Goal: Task Accomplishment & Management: Manage account settings

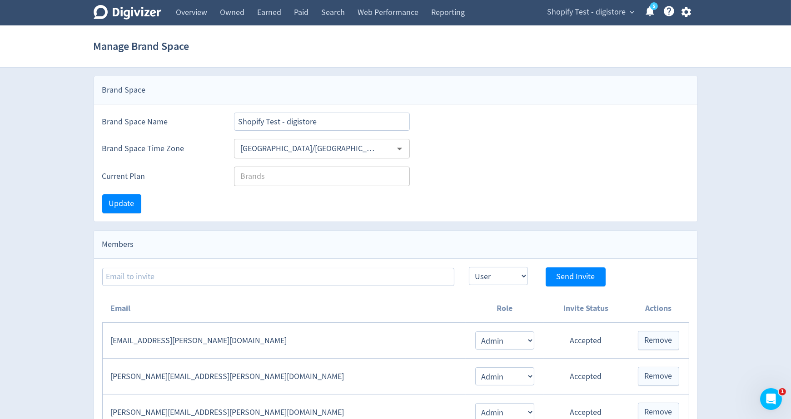
click at [689, 18] on div "Shopify Test - digistore expand_more 5 Help Center - Searchable support on usin…" at bounding box center [618, 12] width 160 height 25
click at [687, 13] on icon "button" at bounding box center [686, 12] width 12 height 12
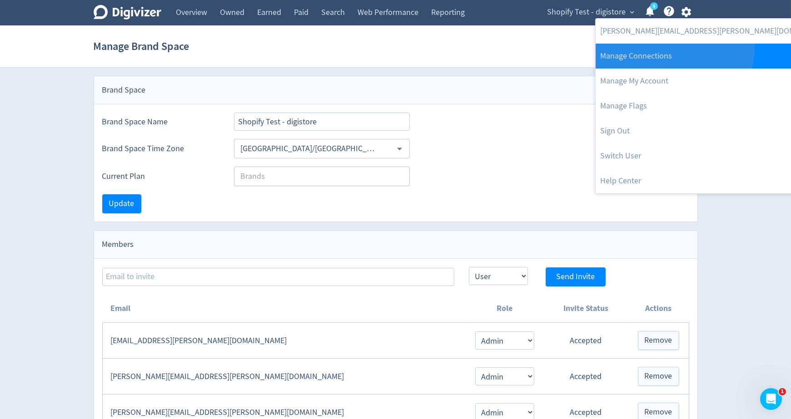
click at [673, 45] on link "Manage Connections" at bounding box center [717, 56] width 243 height 25
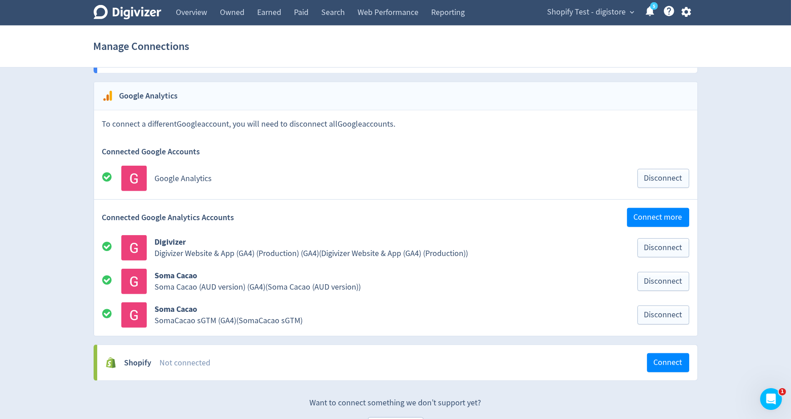
scroll to position [1317, 0]
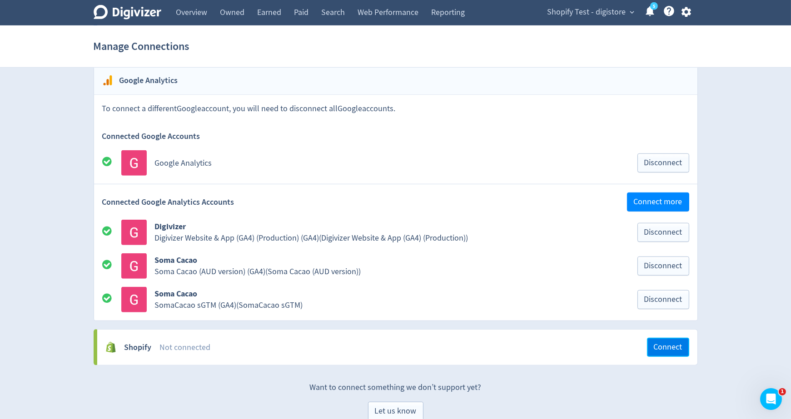
click at [662, 344] on span "Connect" at bounding box center [668, 348] width 29 height 8
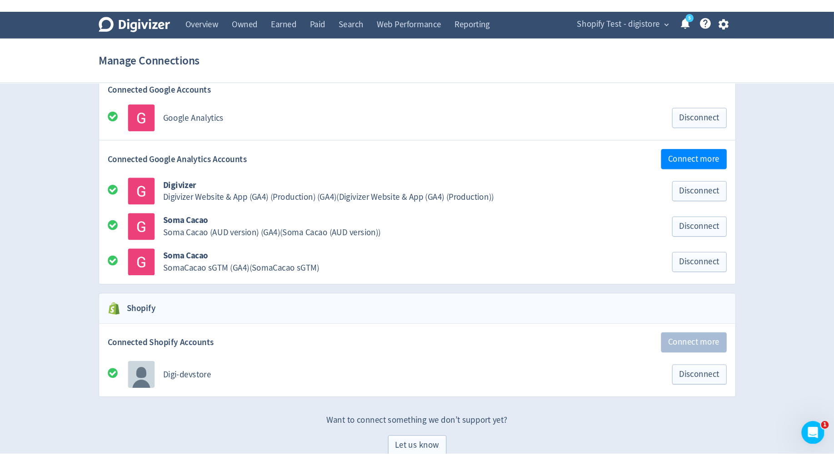
scroll to position [1333, 0]
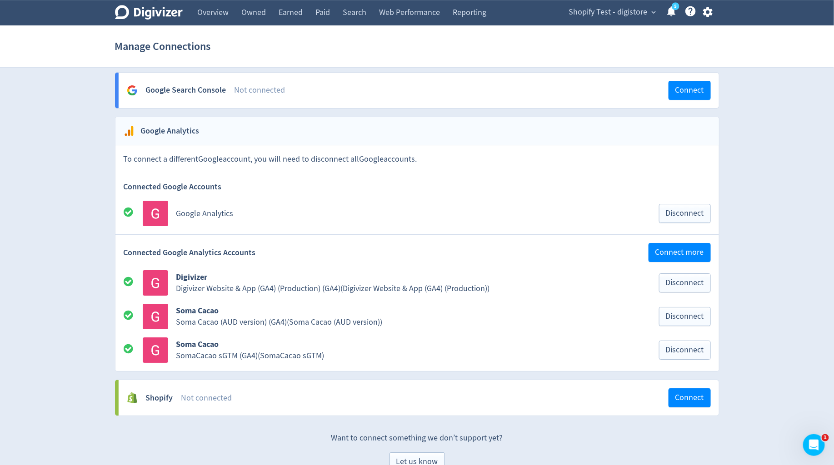
scroll to position [1271, 0]
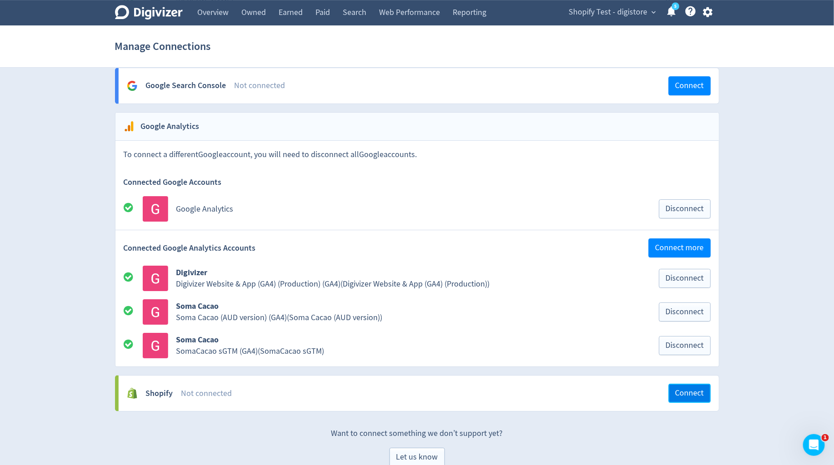
click at [685, 389] on span "Connect" at bounding box center [689, 393] width 29 height 8
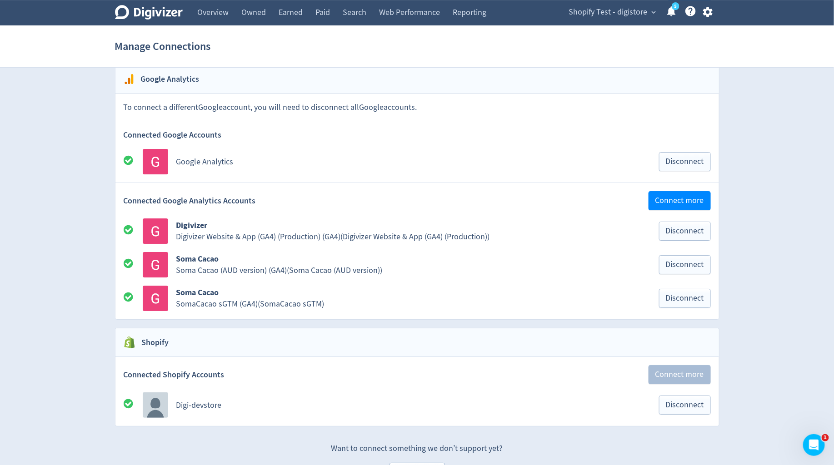
scroll to position [1333, 0]
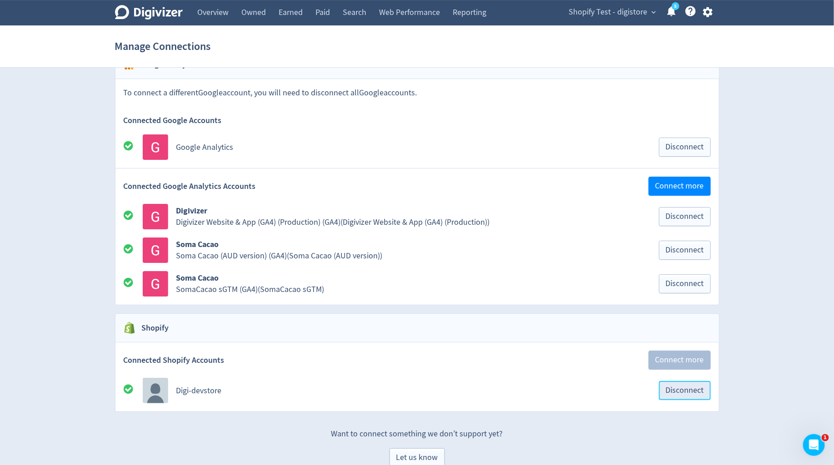
click at [672, 381] on button "Disconnect" at bounding box center [685, 390] width 52 height 19
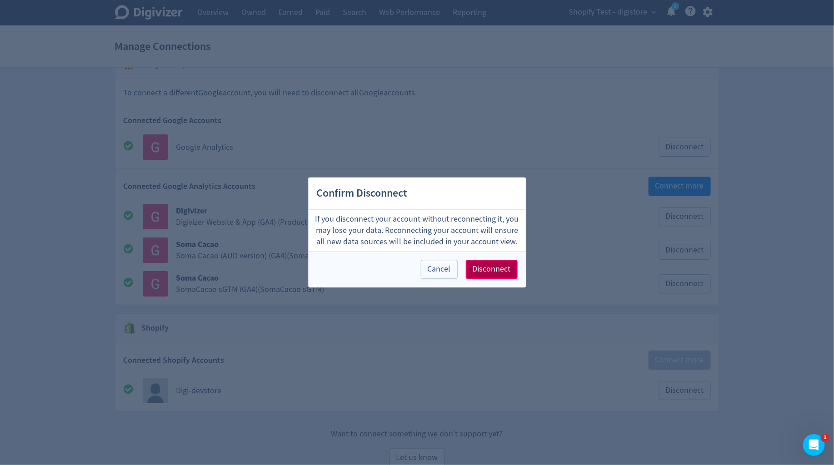
click at [505, 273] on span "Disconnect" at bounding box center [492, 270] width 38 height 8
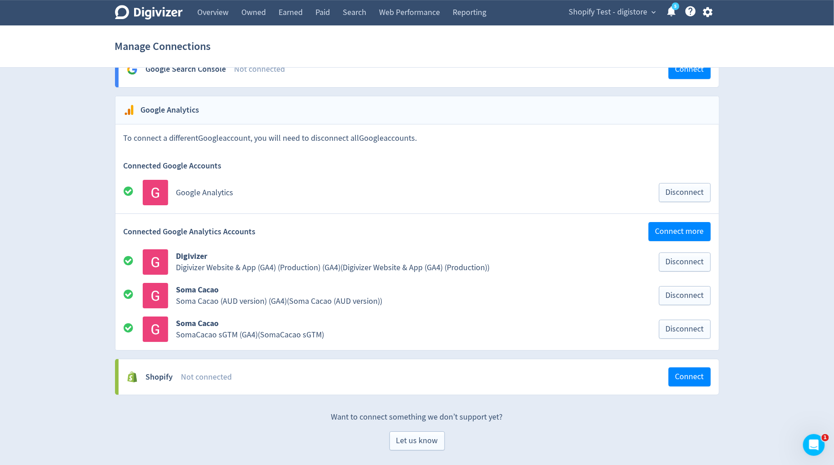
scroll to position [1271, 0]
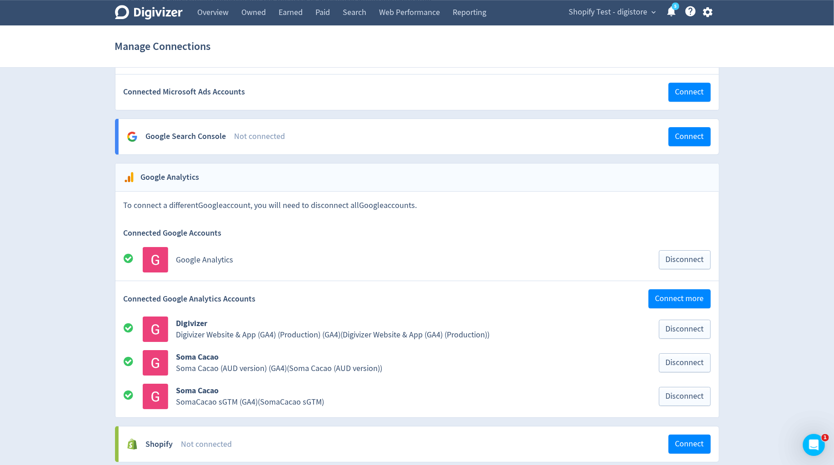
scroll to position [1271, 0]
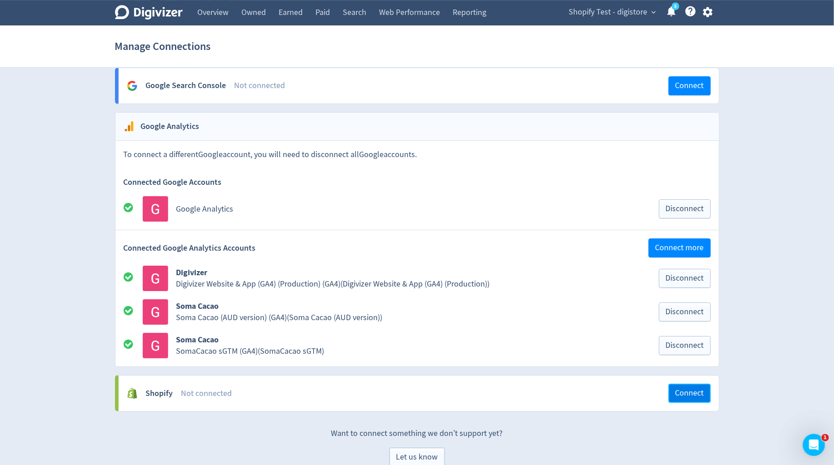
click at [684, 389] on span "Connect" at bounding box center [689, 393] width 29 height 8
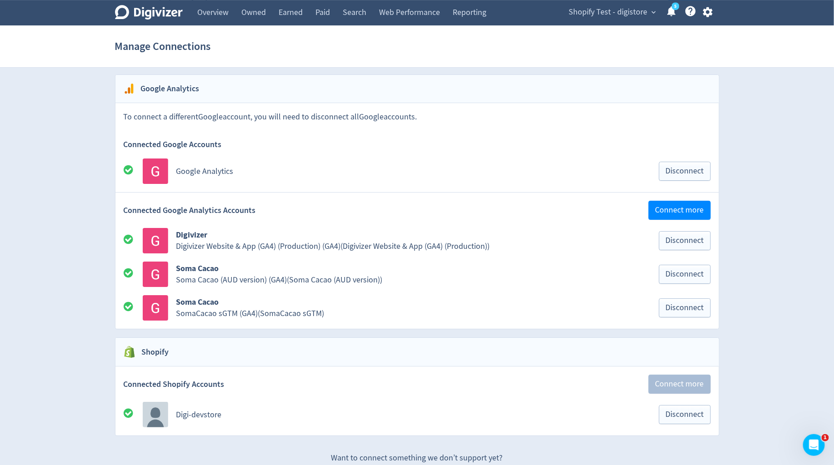
scroll to position [1333, 0]
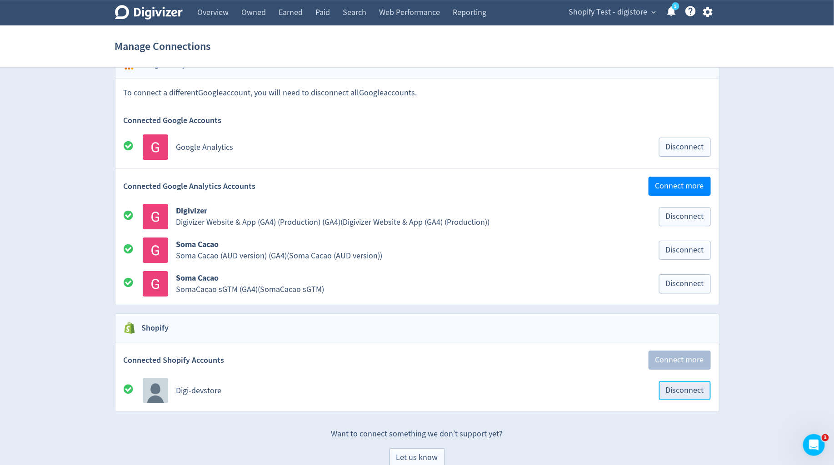
click at [686, 387] on span "Disconnect" at bounding box center [685, 391] width 38 height 8
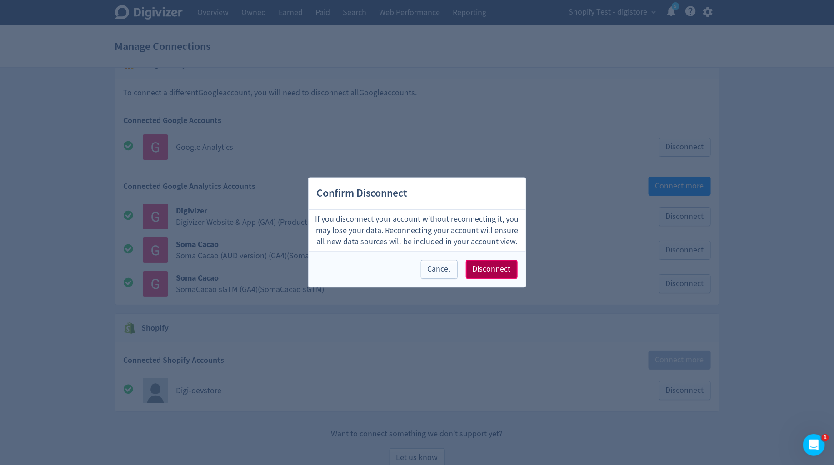
click at [502, 271] on span "Disconnect" at bounding box center [492, 270] width 38 height 8
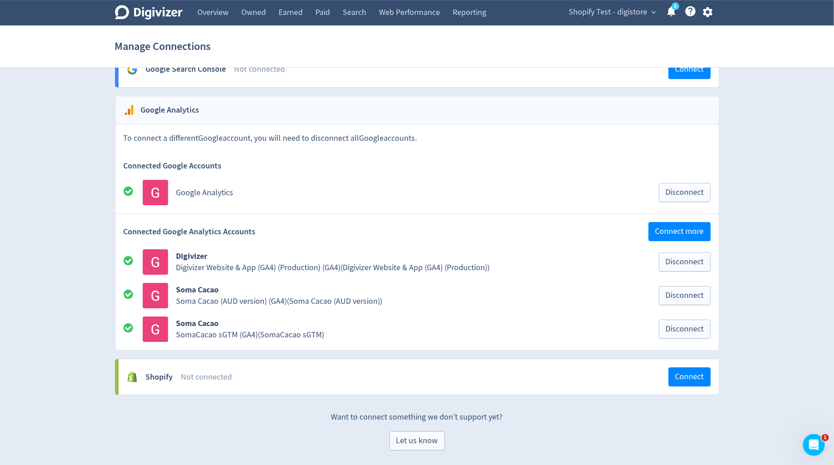
scroll to position [1271, 0]
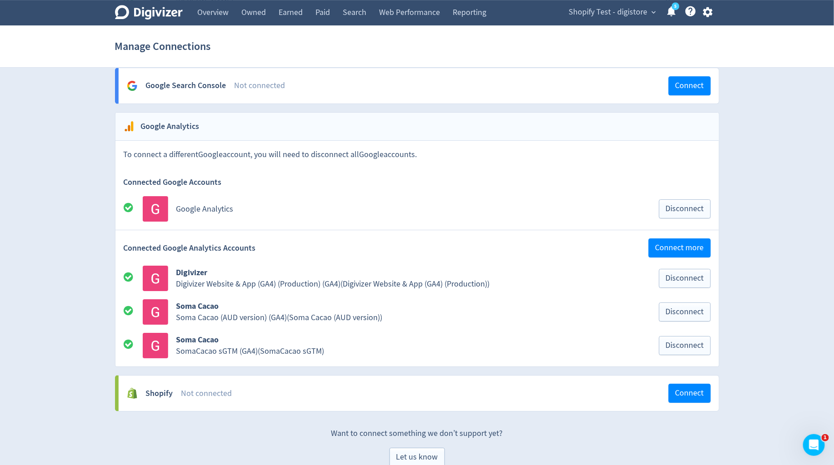
click at [678, 376] on div "Shopify Not connected Connect" at bounding box center [419, 393] width 600 height 35
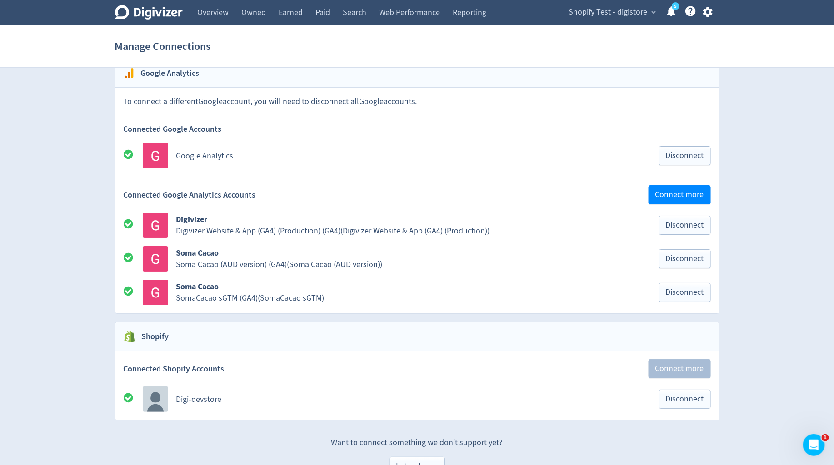
scroll to position [1333, 0]
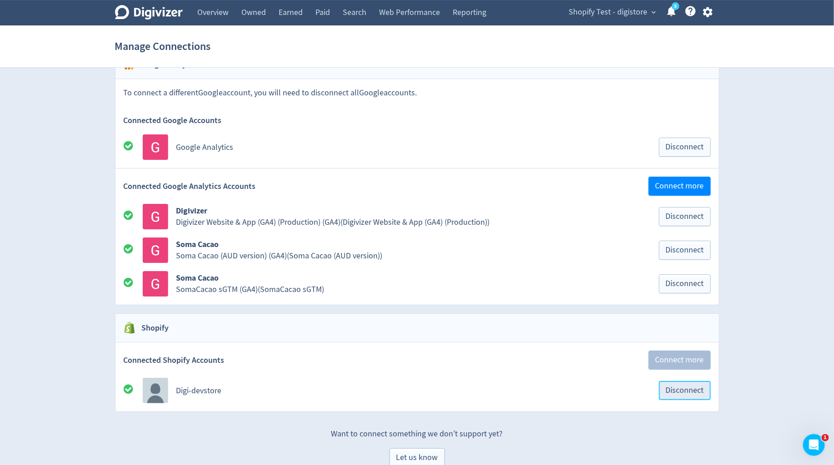
click at [675, 387] on span "Disconnect" at bounding box center [685, 391] width 38 height 8
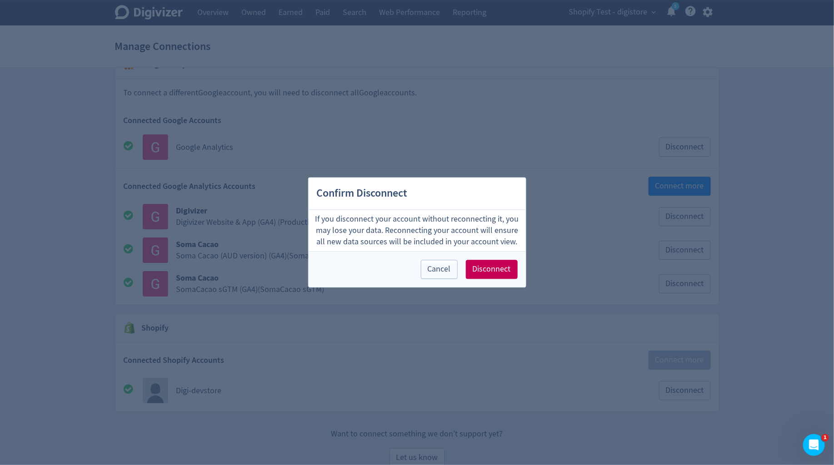
click at [516, 280] on div "Cancel Disconnect" at bounding box center [417, 270] width 217 height 36
click at [508, 270] on span "Disconnect" at bounding box center [492, 270] width 38 height 8
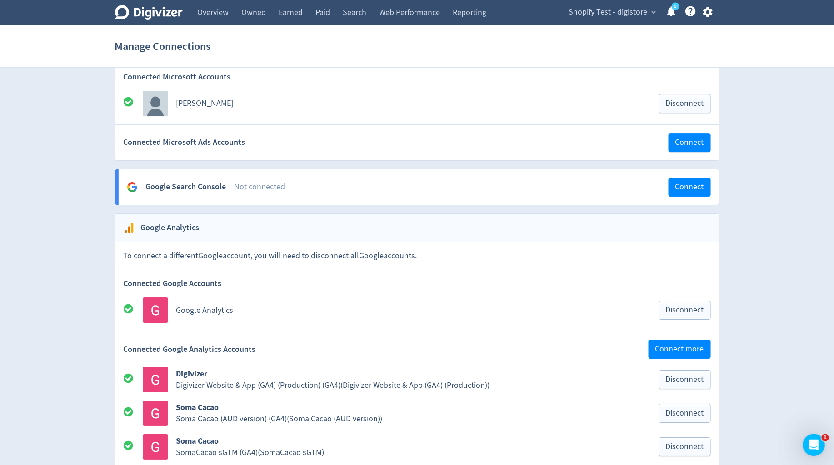
scroll to position [1271, 0]
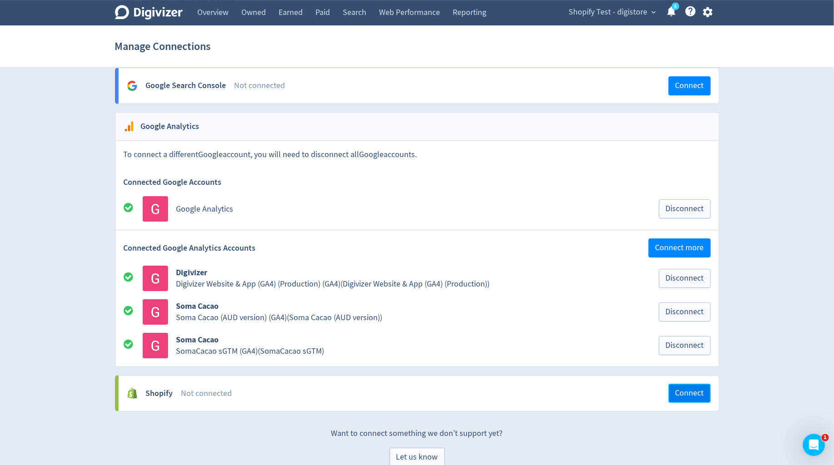
click at [677, 389] on span "Connect" at bounding box center [689, 393] width 29 height 8
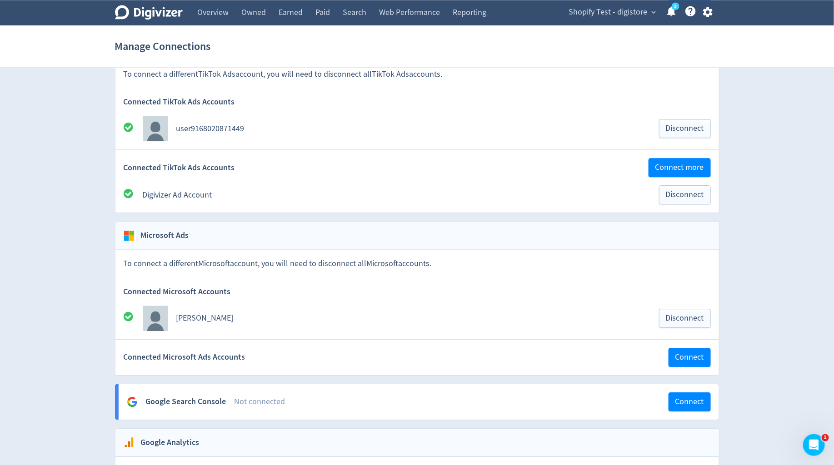
scroll to position [1333, 0]
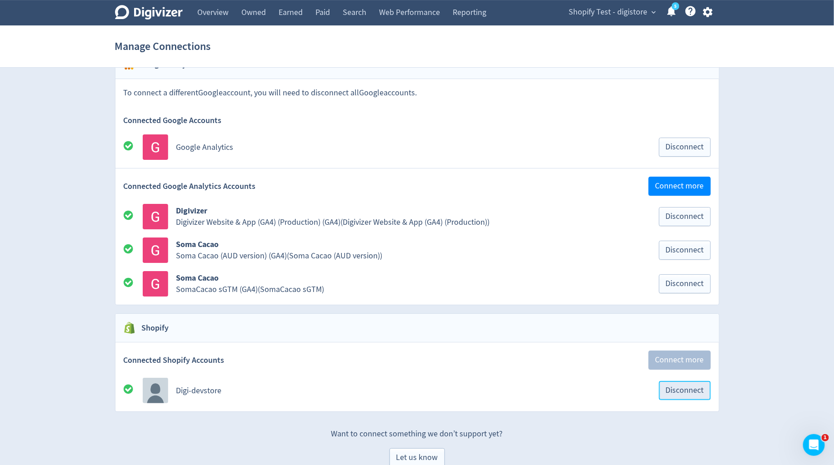
click at [668, 387] on span "Disconnect" at bounding box center [685, 391] width 38 height 8
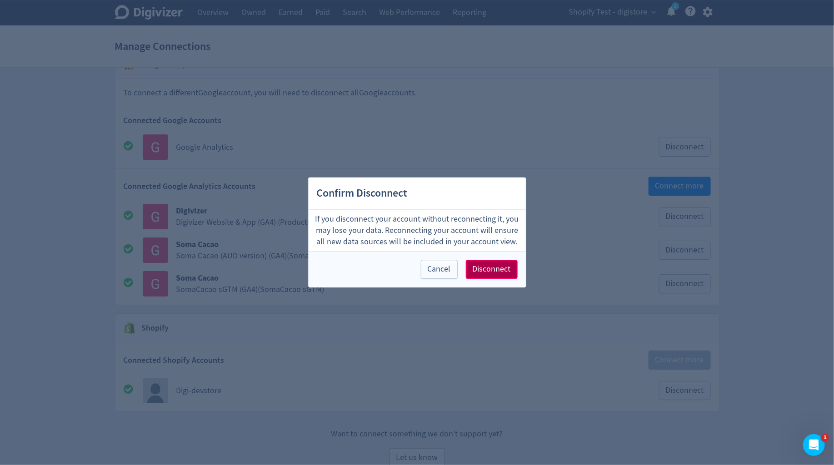
click at [508, 267] on span "Disconnect" at bounding box center [492, 270] width 38 height 8
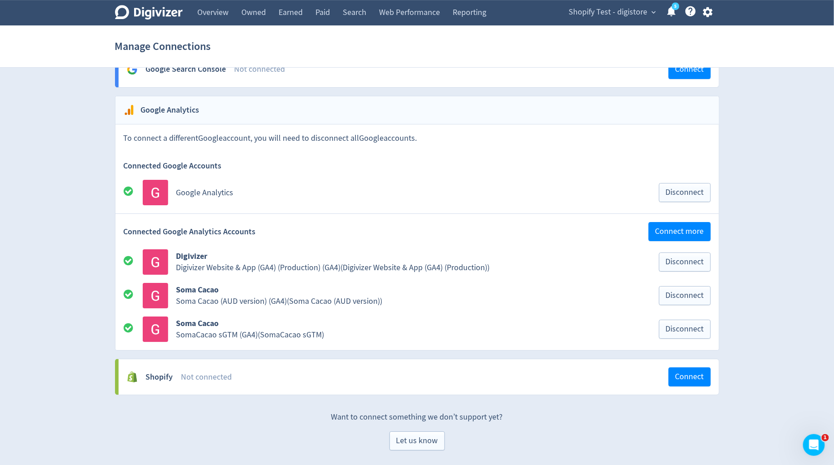
scroll to position [1271, 0]
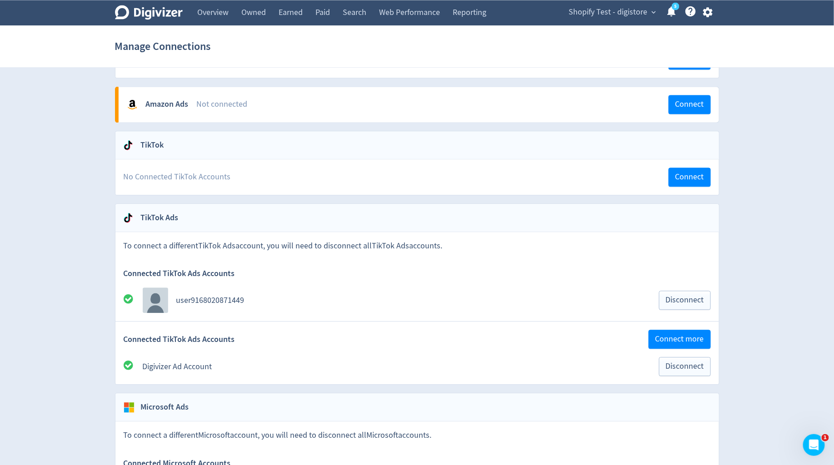
scroll to position [802, 0]
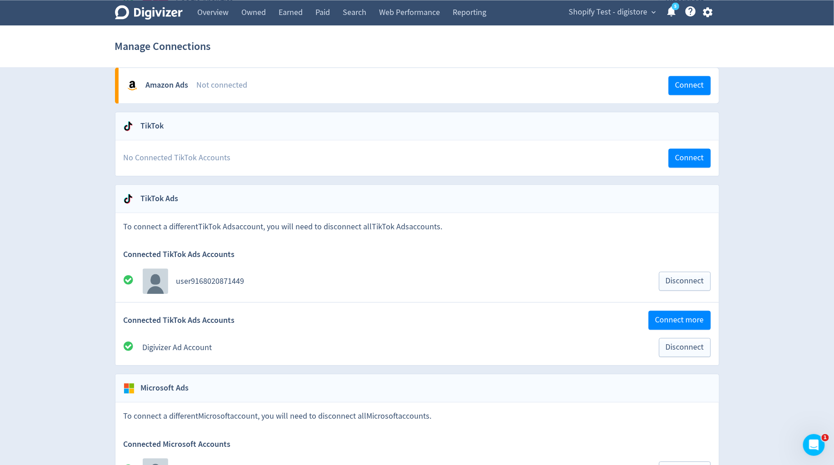
click at [611, 14] on span "Shopify Test - digistore" at bounding box center [608, 12] width 79 height 15
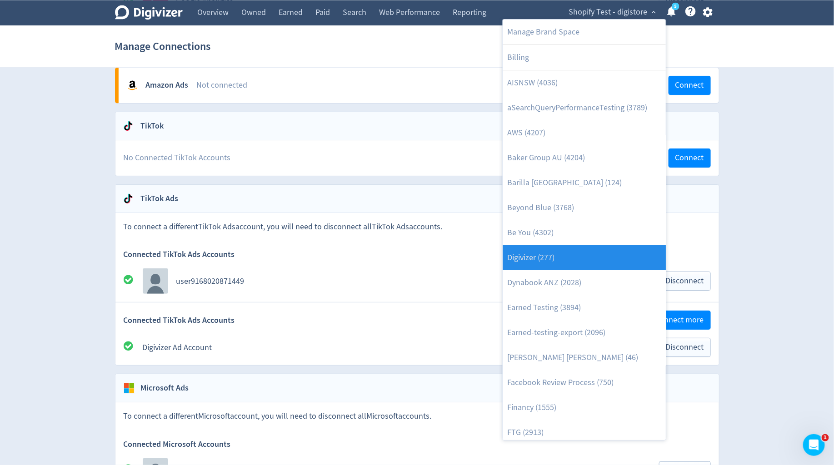
click at [589, 246] on link "Digivizer (277)" at bounding box center [584, 257] width 163 height 25
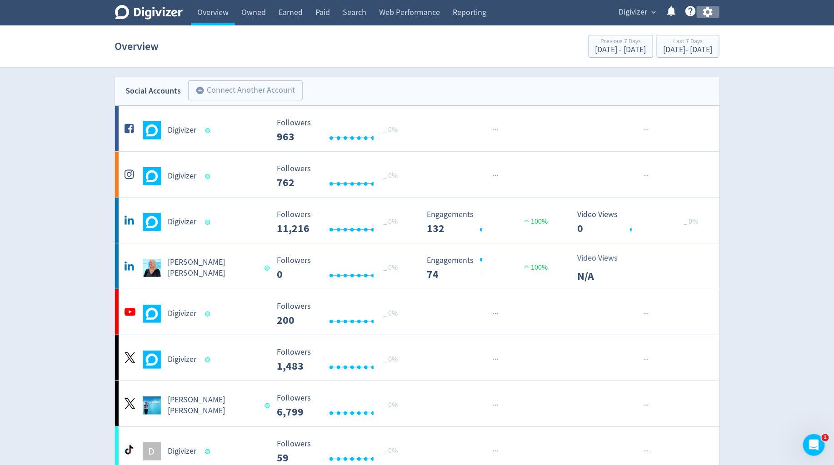
click at [712, 12] on icon "button" at bounding box center [708, 12] width 12 height 12
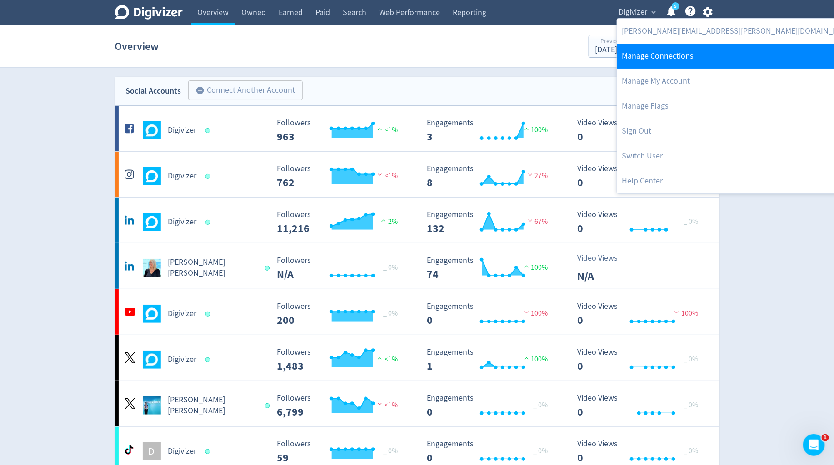
drag, startPoint x: 681, startPoint y: 88, endPoint x: 676, endPoint y: 59, distance: 29.4
click at [674, 55] on link "Manage Connections" at bounding box center [738, 56] width 243 height 25
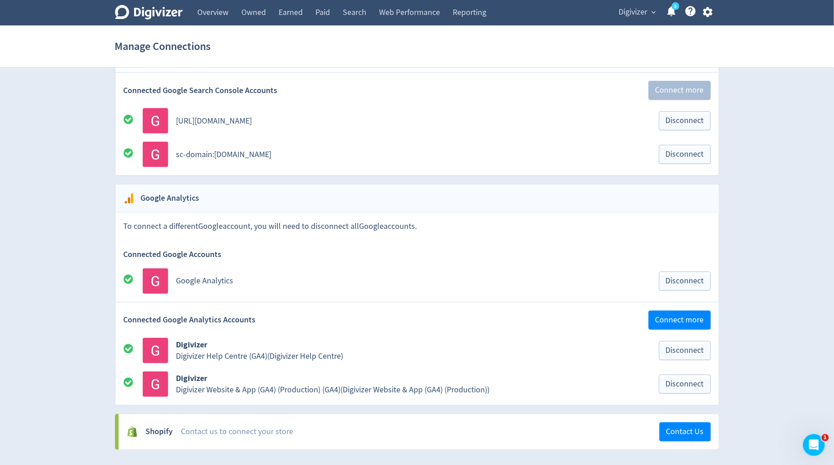
scroll to position [1589, 0]
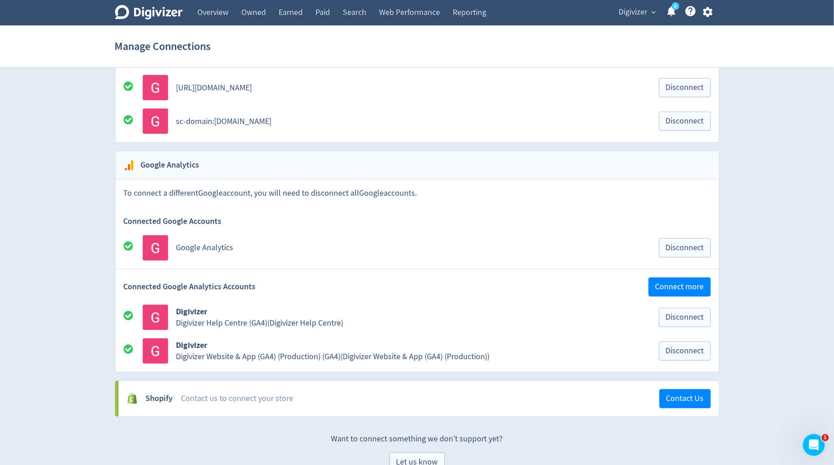
click at [627, 10] on span "Digivizer" at bounding box center [633, 12] width 29 height 15
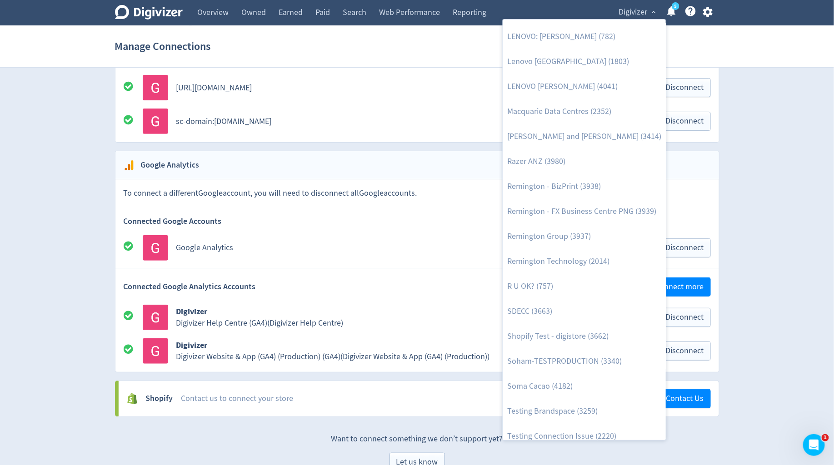
scroll to position [953, 0]
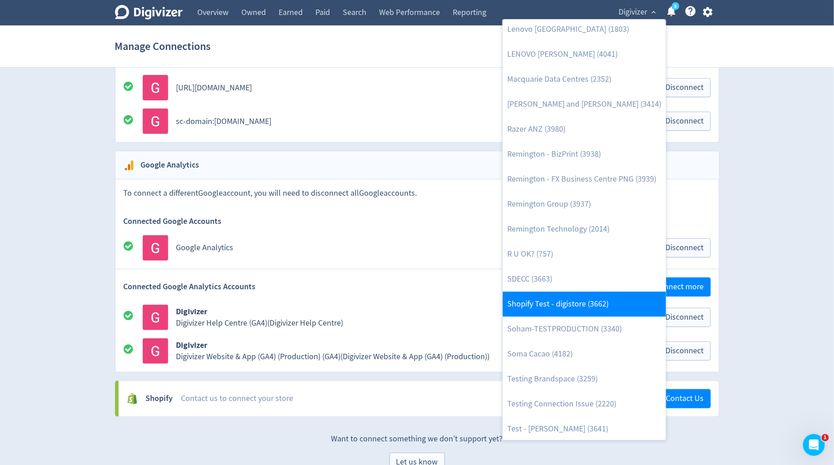
click at [584, 299] on link "Shopify Test - digistore (3662)" at bounding box center [584, 304] width 163 height 25
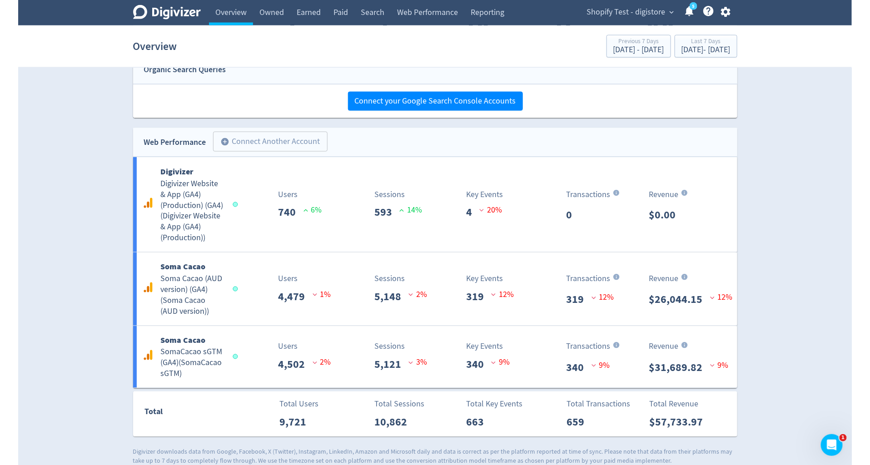
scroll to position [550, 0]
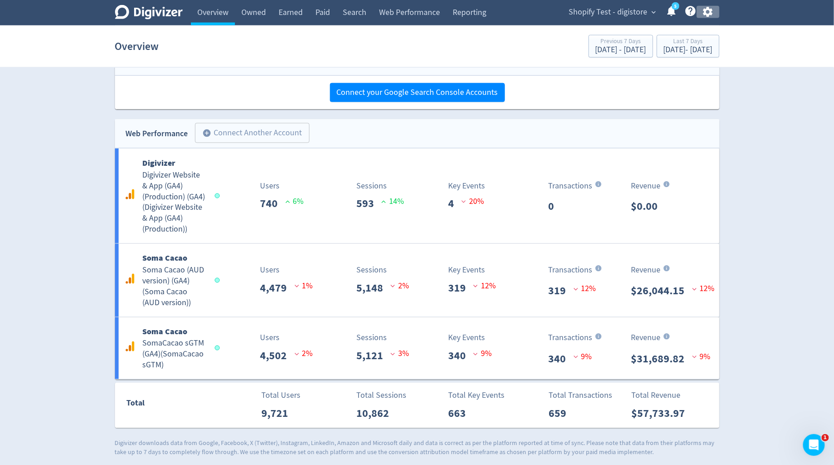
click at [713, 14] on icon "button" at bounding box center [708, 12] width 12 height 12
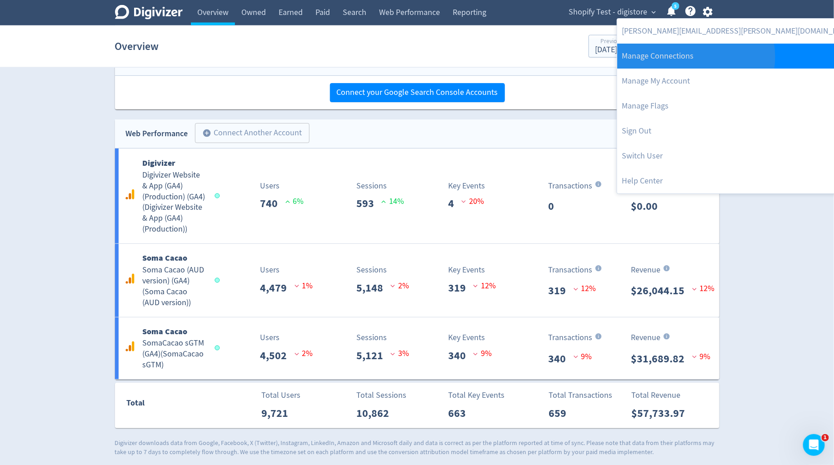
click at [695, 57] on link "Manage Connections" at bounding box center [738, 56] width 243 height 25
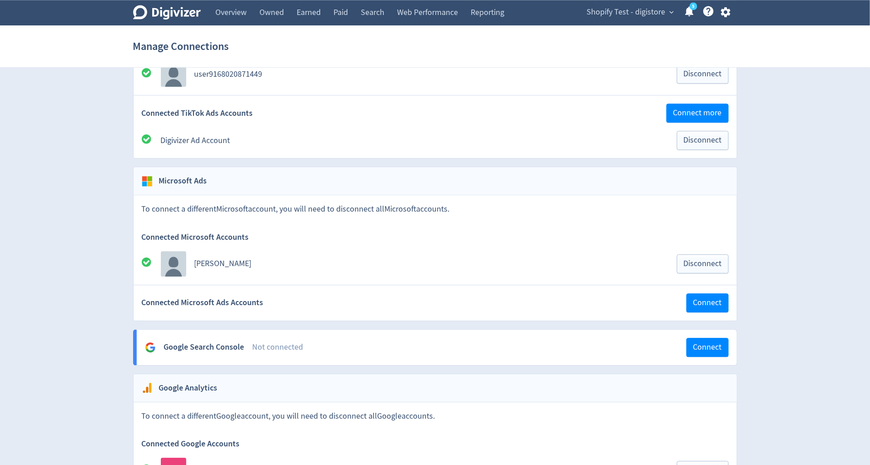
scroll to position [1271, 0]
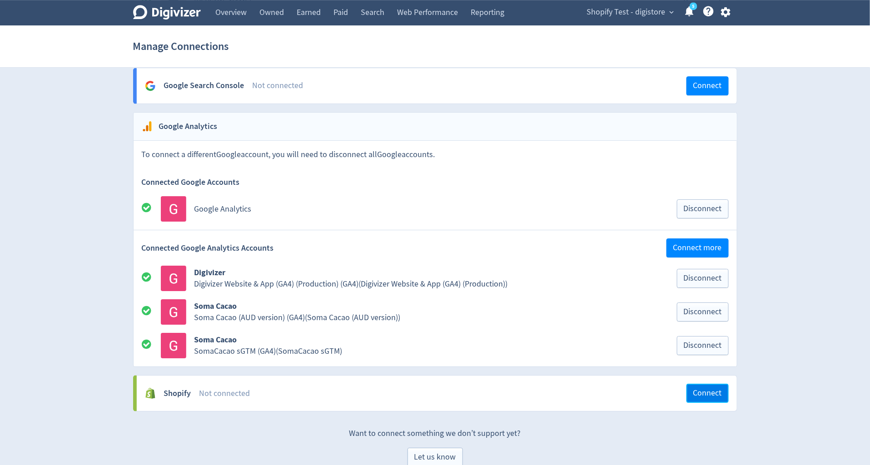
click at [703, 389] on span "Connect" at bounding box center [707, 393] width 29 height 8
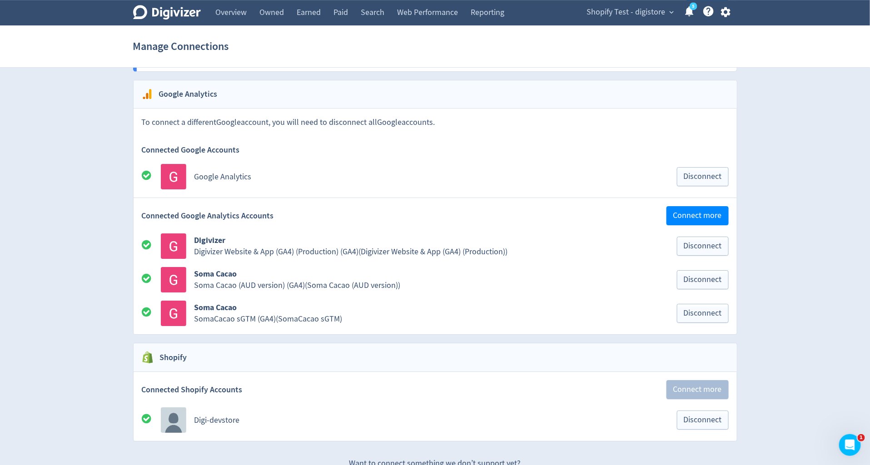
scroll to position [1333, 0]
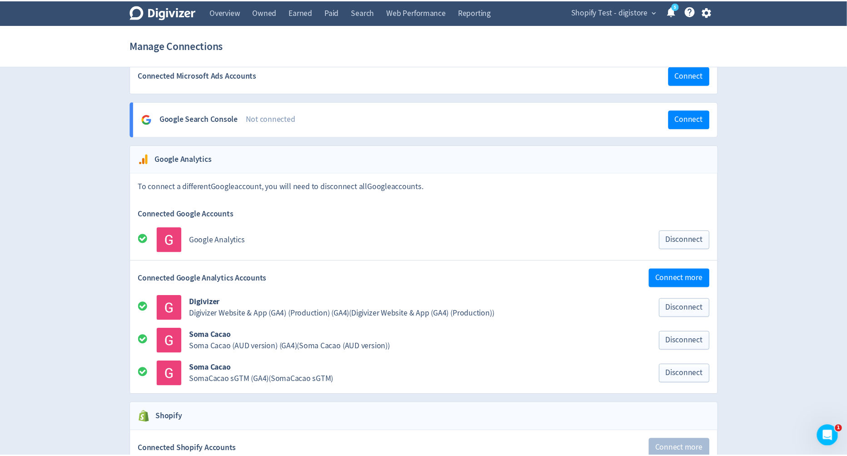
scroll to position [1333, 0]
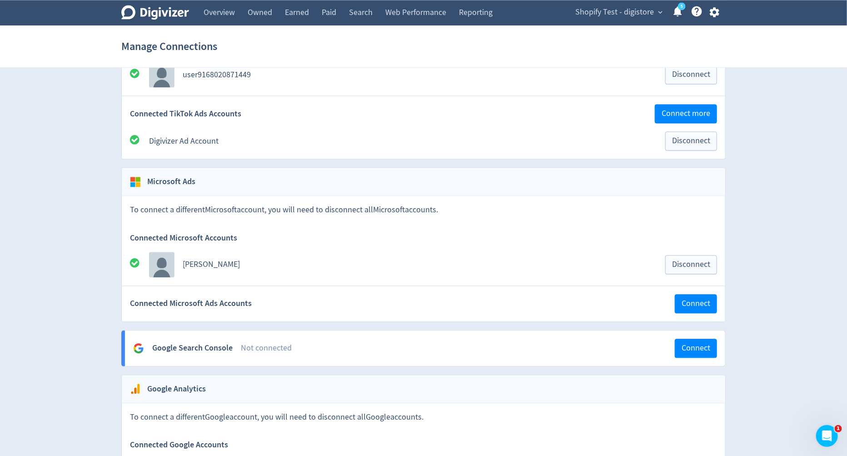
scroll to position [1281, 0]
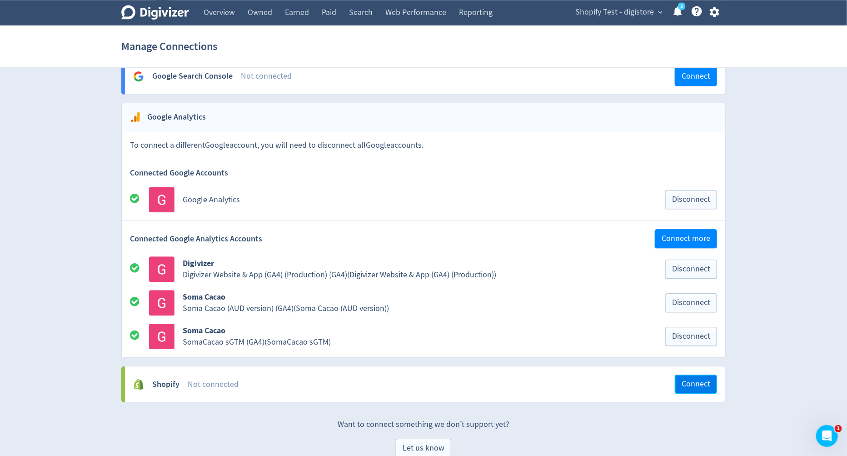
click at [688, 374] on button "Connect" at bounding box center [696, 383] width 42 height 19
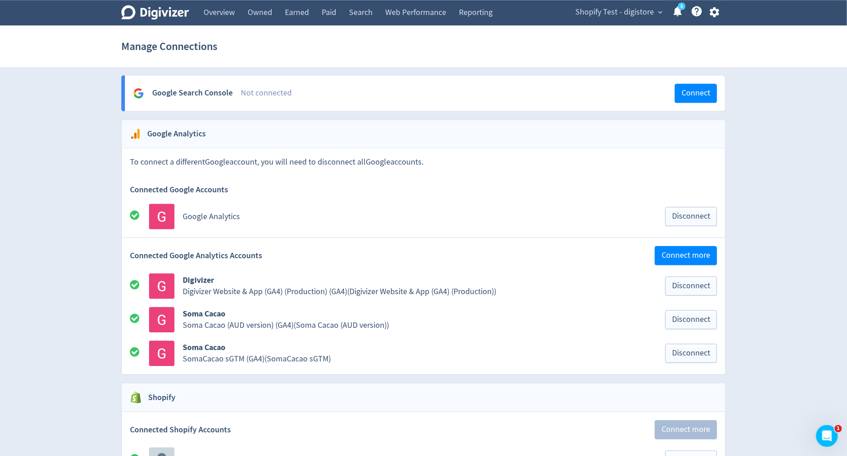
scroll to position [1343, 0]
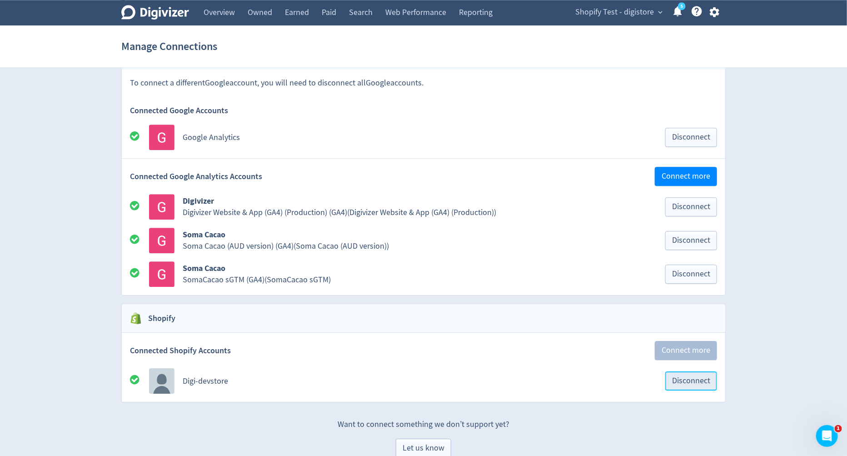
click at [675, 377] on span "Disconnect" at bounding box center [691, 381] width 38 height 8
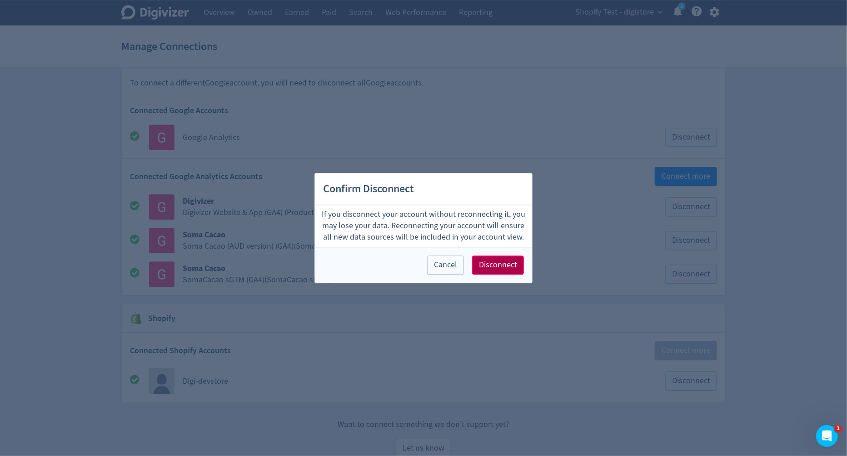
click at [510, 264] on span "Disconnect" at bounding box center [498, 265] width 38 height 8
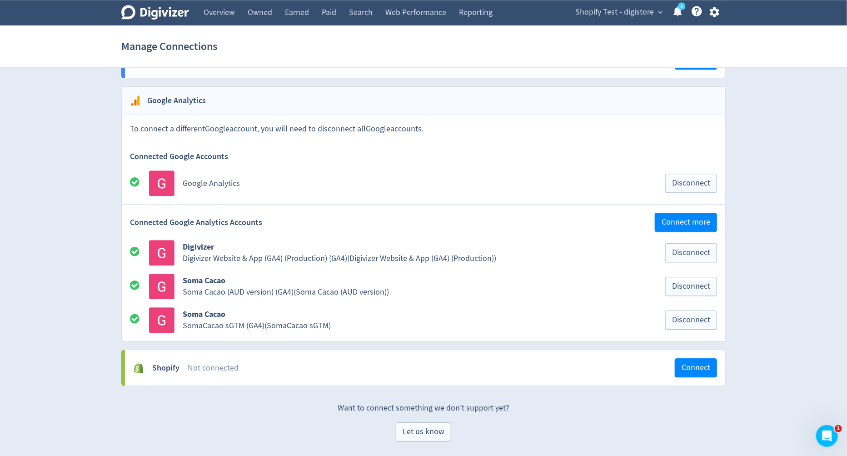
scroll to position [1281, 0]
